Goal: Transaction & Acquisition: Purchase product/service

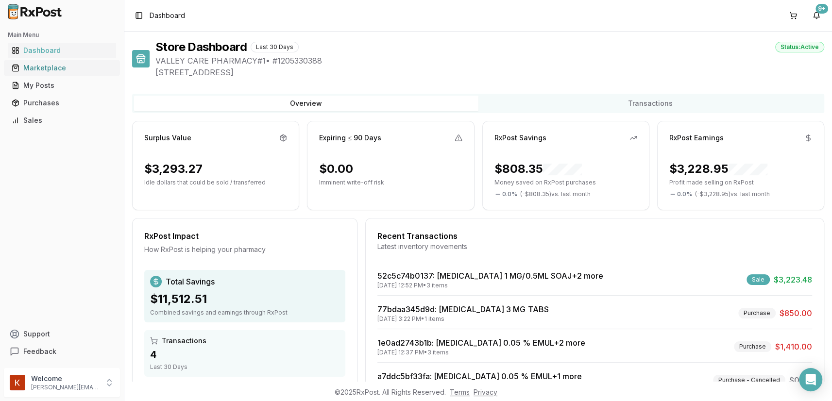
click at [49, 64] on div "Marketplace" at bounding box center [62, 68] width 100 height 10
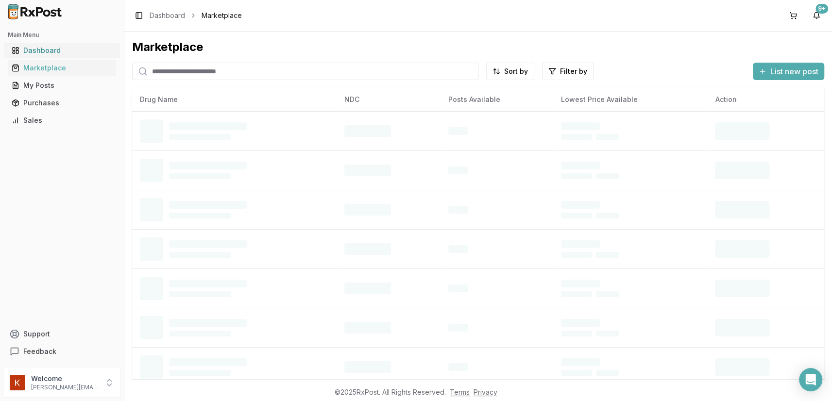
click at [50, 50] on div "Dashboard" at bounding box center [62, 51] width 100 height 10
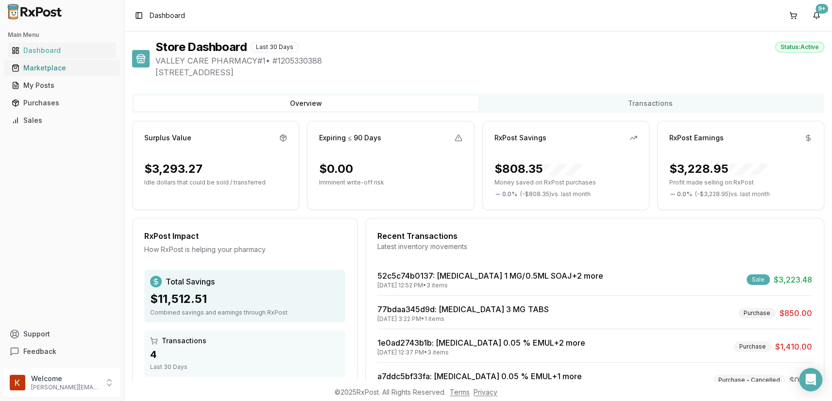
click at [54, 69] on div "Marketplace" at bounding box center [62, 68] width 100 height 10
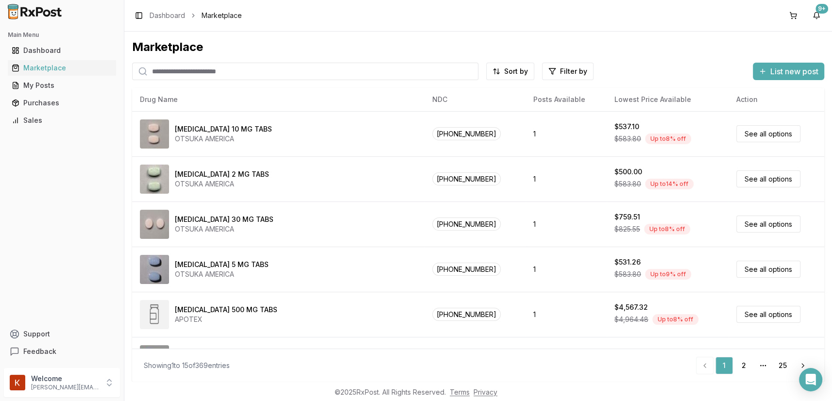
click at [207, 68] on input "search" at bounding box center [305, 71] width 346 height 17
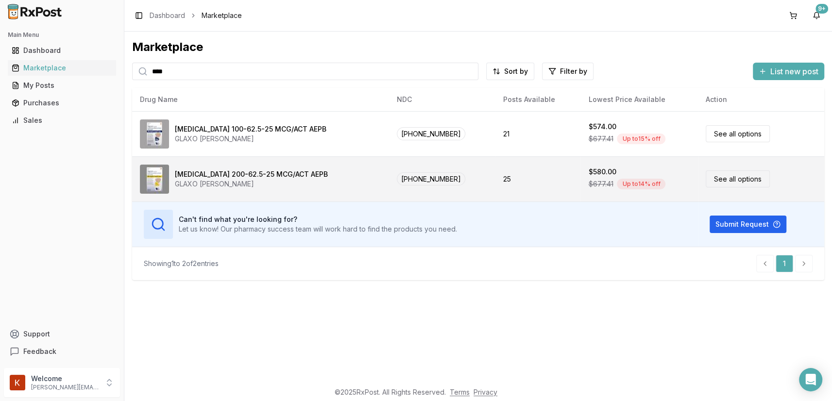
type input "****"
click at [242, 172] on div "[MEDICAL_DATA] 200-62.5-25 MCG/ACT AEPB" at bounding box center [251, 174] width 153 height 10
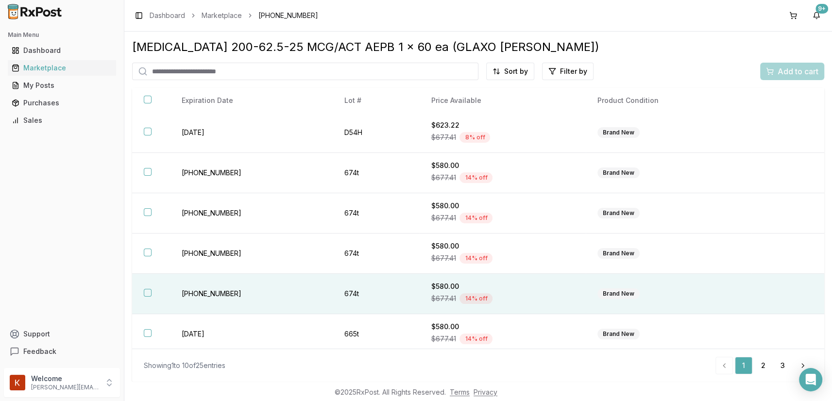
scroll to position [166, 0]
